Goal: Find specific page/section: Find specific page/section

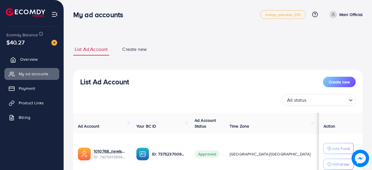
scroll to position [82, 0]
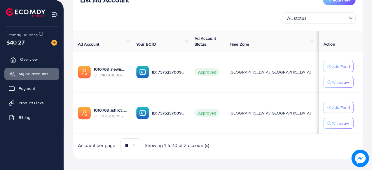
click at [52, 59] on link "Overview" at bounding box center [31, 60] width 55 height 12
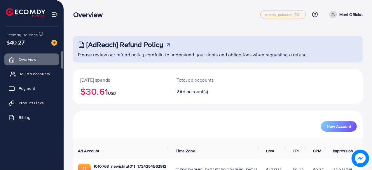
click at [25, 70] on link "My ad accounts" at bounding box center [31, 74] width 55 height 12
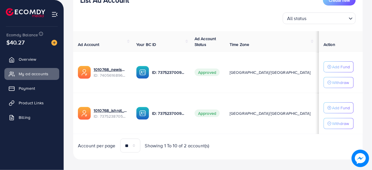
scroll to position [82, 0]
